Goal: Find specific page/section: Find specific page/section

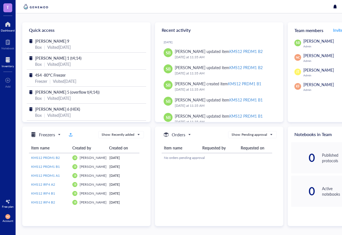
click at [8, 59] on div at bounding box center [8, 59] width 12 height 9
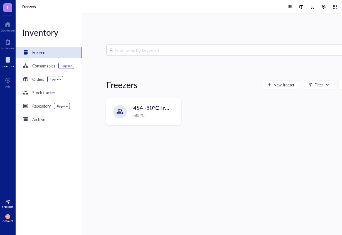
click at [152, 49] on input "search" at bounding box center [230, 50] width 230 height 11
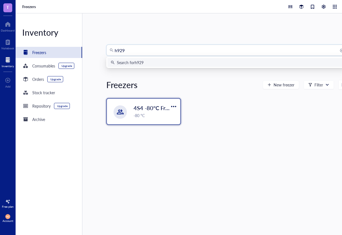
type input "h929"
click at [134, 109] on span "4S4 -80°C Freezer" at bounding box center [156, 108] width 45 height 8
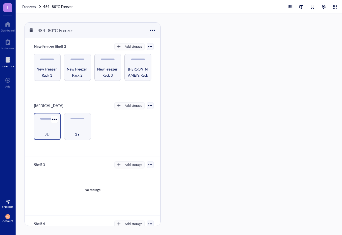
click at [48, 126] on div "3D" at bounding box center [46, 131] width 21 height 12
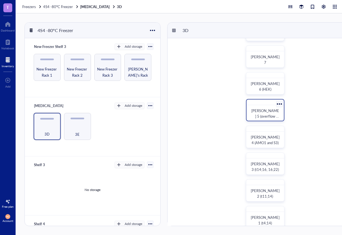
scroll to position [159, 0]
click at [265, 111] on span "[PERSON_NAME] 5 (overflow t(4;14))" at bounding box center [265, 117] width 28 height 16
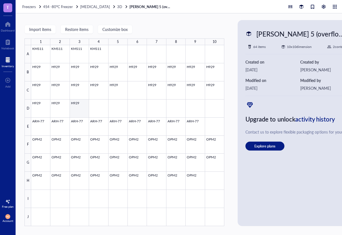
click at [73, 108] on div at bounding box center [127, 135] width 193 height 181
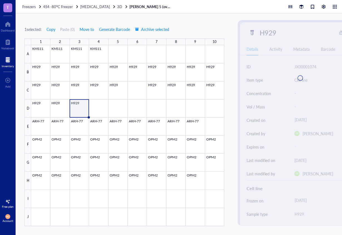
scroll to position [2, 0]
